Goal: Information Seeking & Learning: Learn about a topic

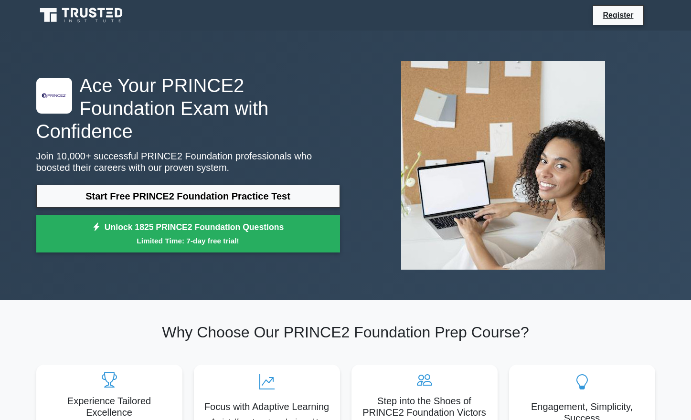
click at [64, 2] on nav "Register" at bounding box center [345, 15] width 691 height 31
click at [60, 10] on icon at bounding box center [82, 15] width 92 height 18
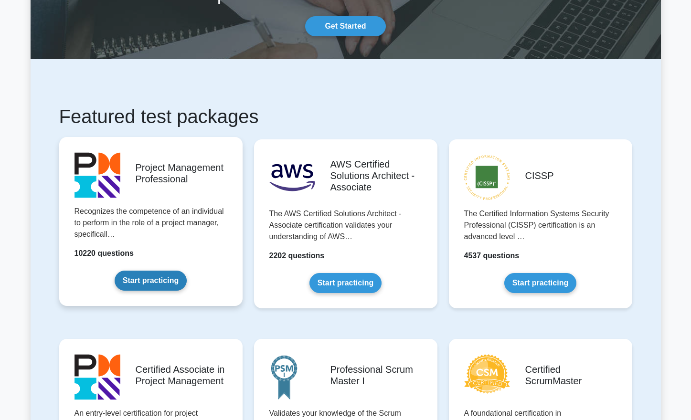
scroll to position [143, 0]
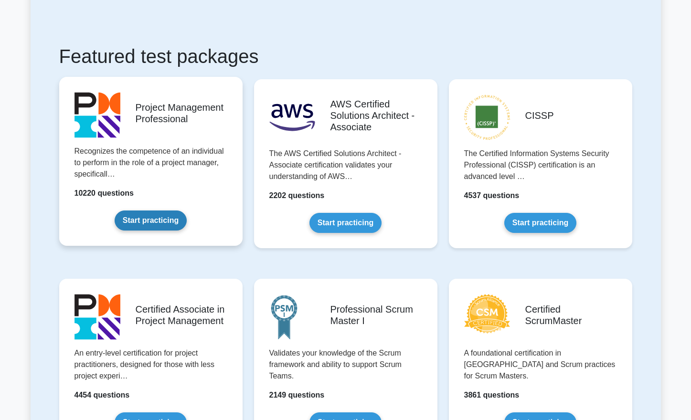
click at [175, 214] on link "Start practicing" at bounding box center [151, 221] width 72 height 20
